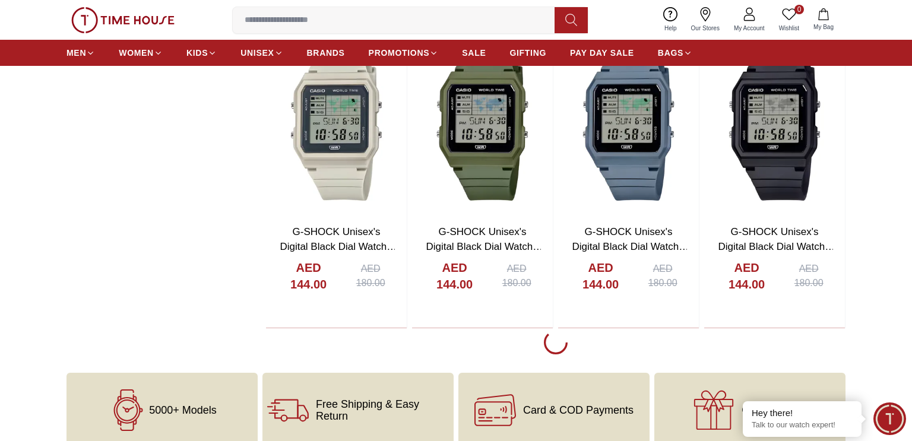
scroll to position [1374, 0]
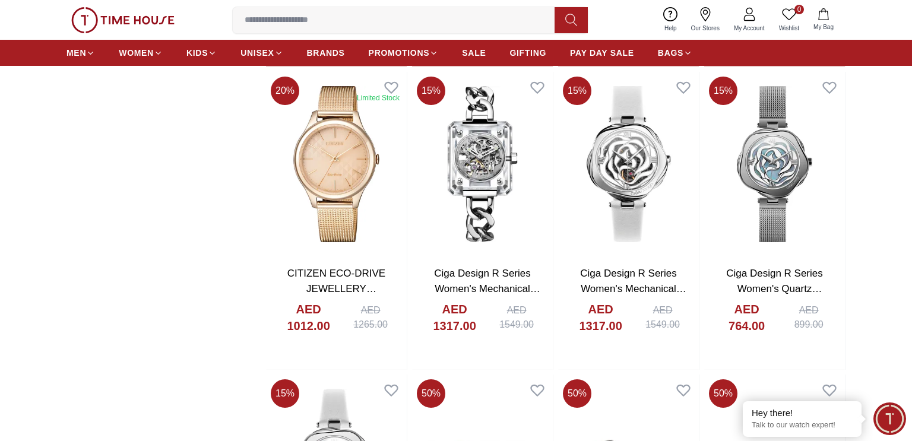
scroll to position [1940, 0]
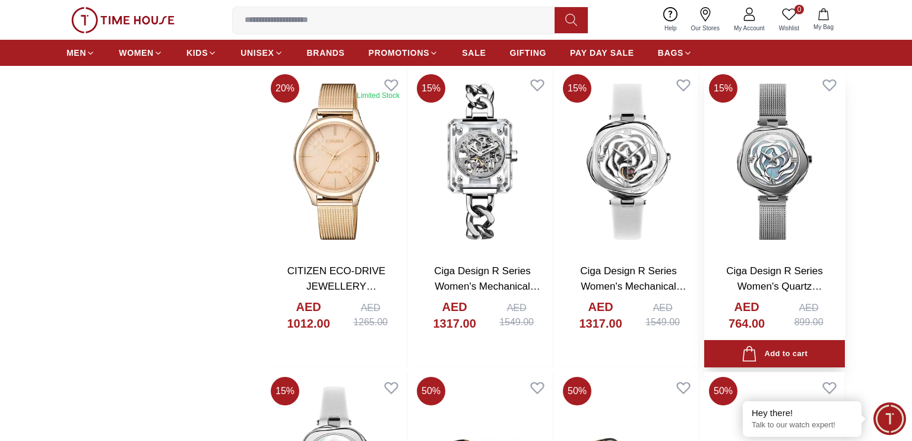
click at [767, 289] on link "Ciga Design R Series Women's Quartz Silver+Blue+Multi Color Dial Watch - R012-S…" at bounding box center [774, 301] width 107 height 72
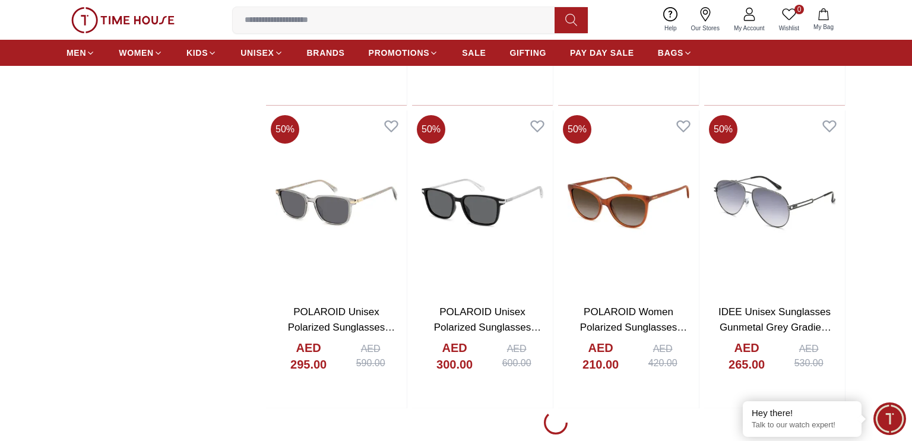
scroll to position [4325, 0]
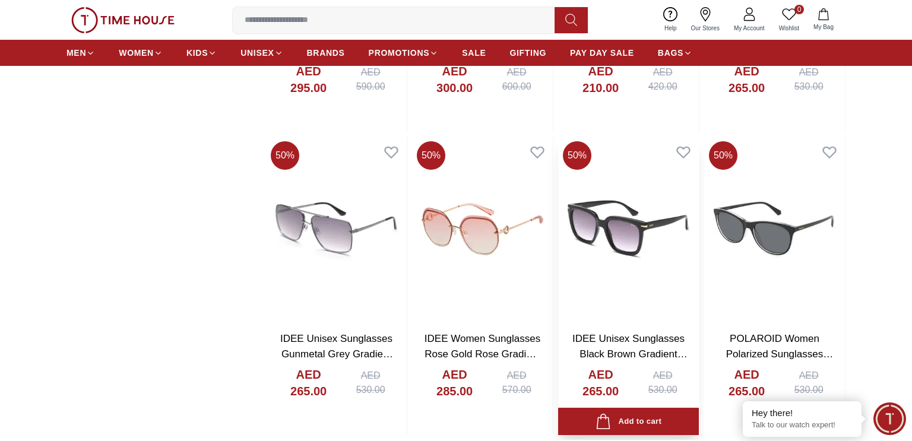
scroll to position [4666, 0]
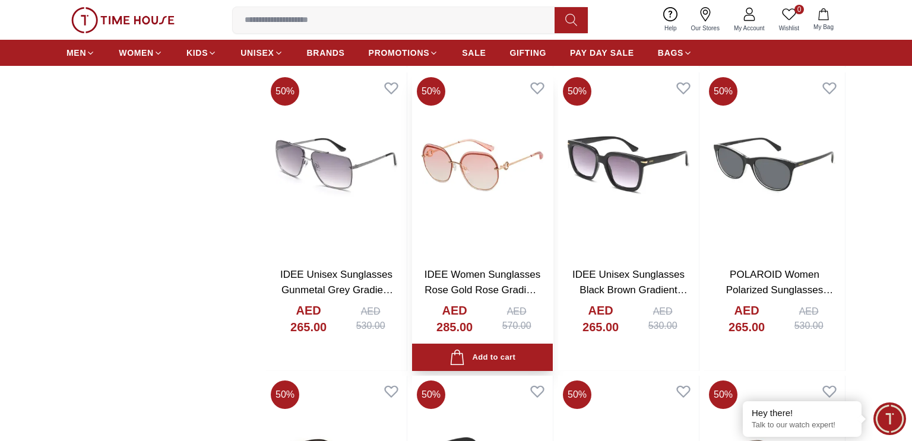
click at [432, 281] on link "IDEE Women Sunglasses Rose Gold Rose Gradient Lens-S2867C3" at bounding box center [483, 290] width 116 height 42
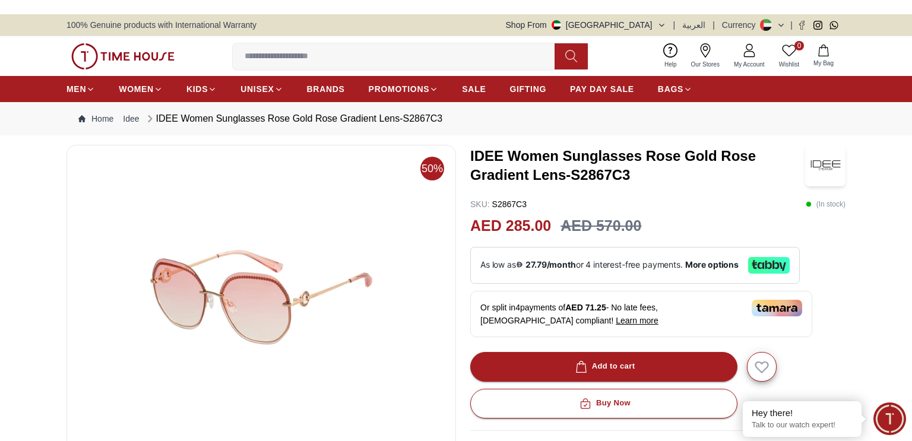
drag, startPoint x: 463, startPoint y: 159, endPoint x: 549, endPoint y: 175, distance: 88.2
click at [549, 175] on div "50% IDEE Women Sunglasses Rose Gold Rose Gradient Lens-S2867C3 SKU : S2867C3 ( …" at bounding box center [455, 418] width 779 height 546
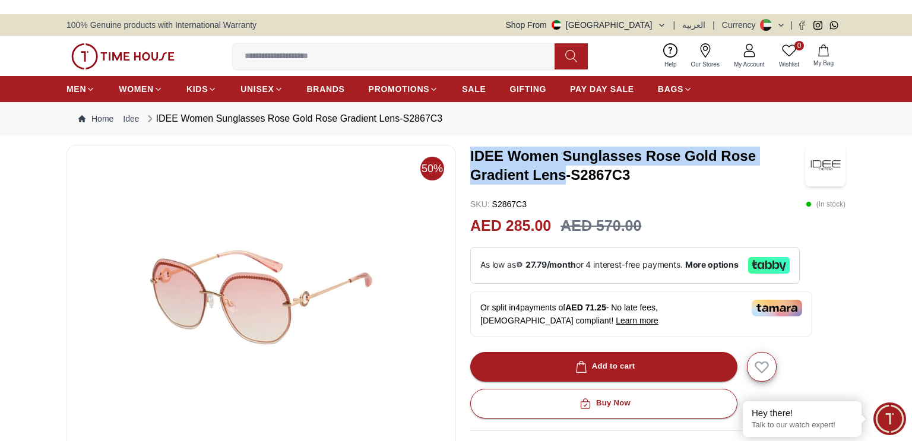
drag, startPoint x: 470, startPoint y: 151, endPoint x: 568, endPoint y: 172, distance: 100.3
click at [568, 172] on div "50% IDEE Women Sunglasses Rose Gold Rose Gradient Lens-S2867C3 SKU : S2867C3 ( …" at bounding box center [455, 418] width 779 height 546
copy h3 "IDEE Women Sunglasses Rose Gold Rose Gradient Lens"
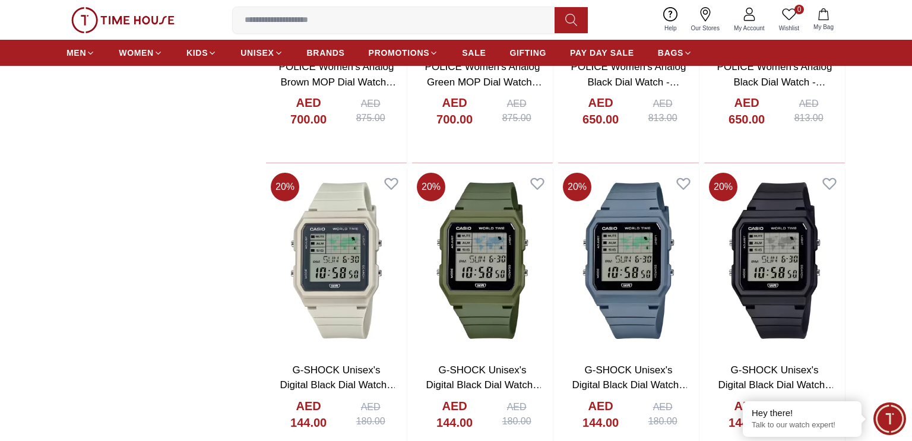
scroll to position [7813, 0]
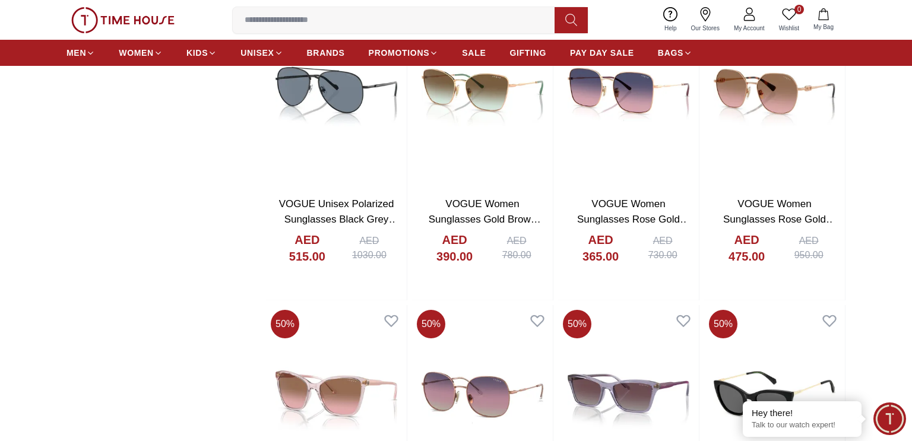
scroll to position [4738, 0]
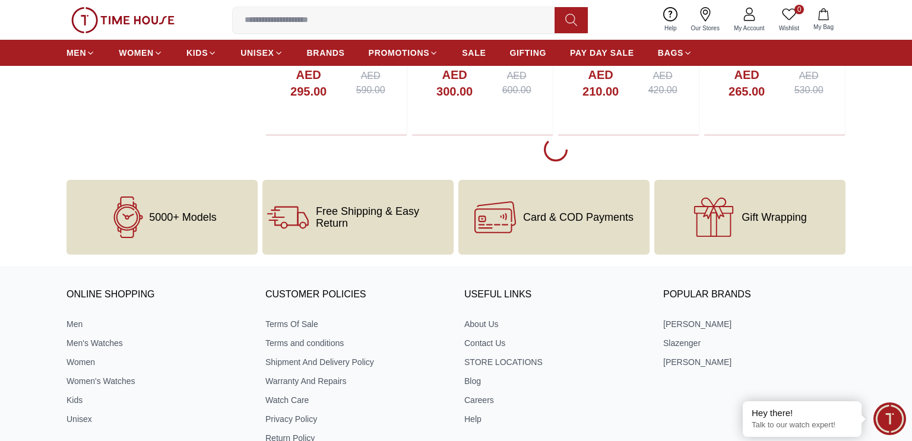
scroll to position [1389, 0]
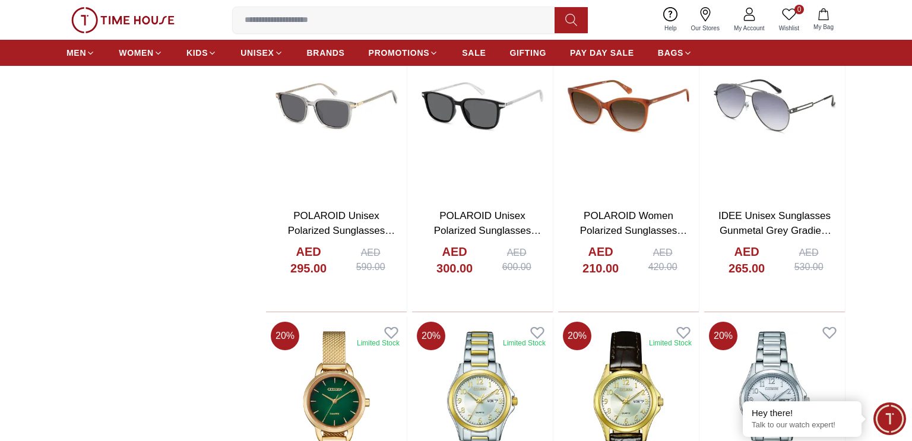
scroll to position [489, 0]
